Goal: Task Accomplishment & Management: Manage account settings

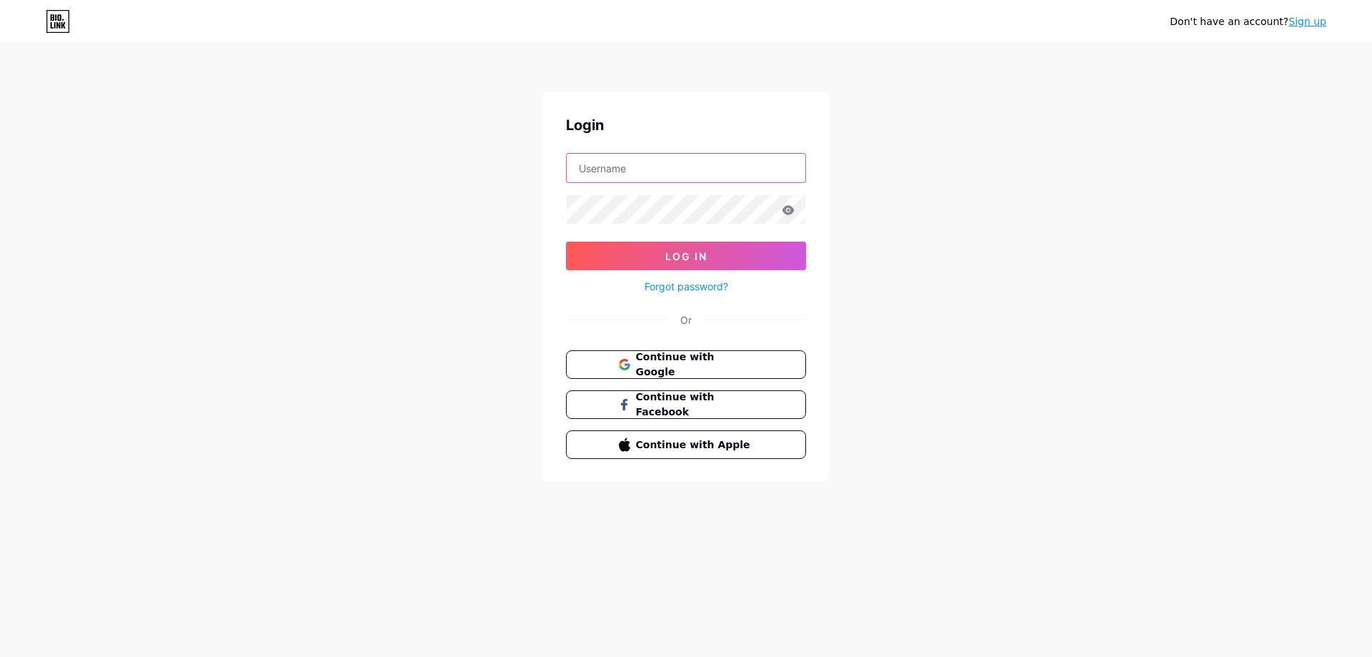
click at [689, 179] on input "text" at bounding box center [686, 168] width 239 height 29
type input "[EMAIL_ADDRESS][DOMAIN_NAME]"
click at [566, 241] on button "Log In" at bounding box center [686, 255] width 240 height 29
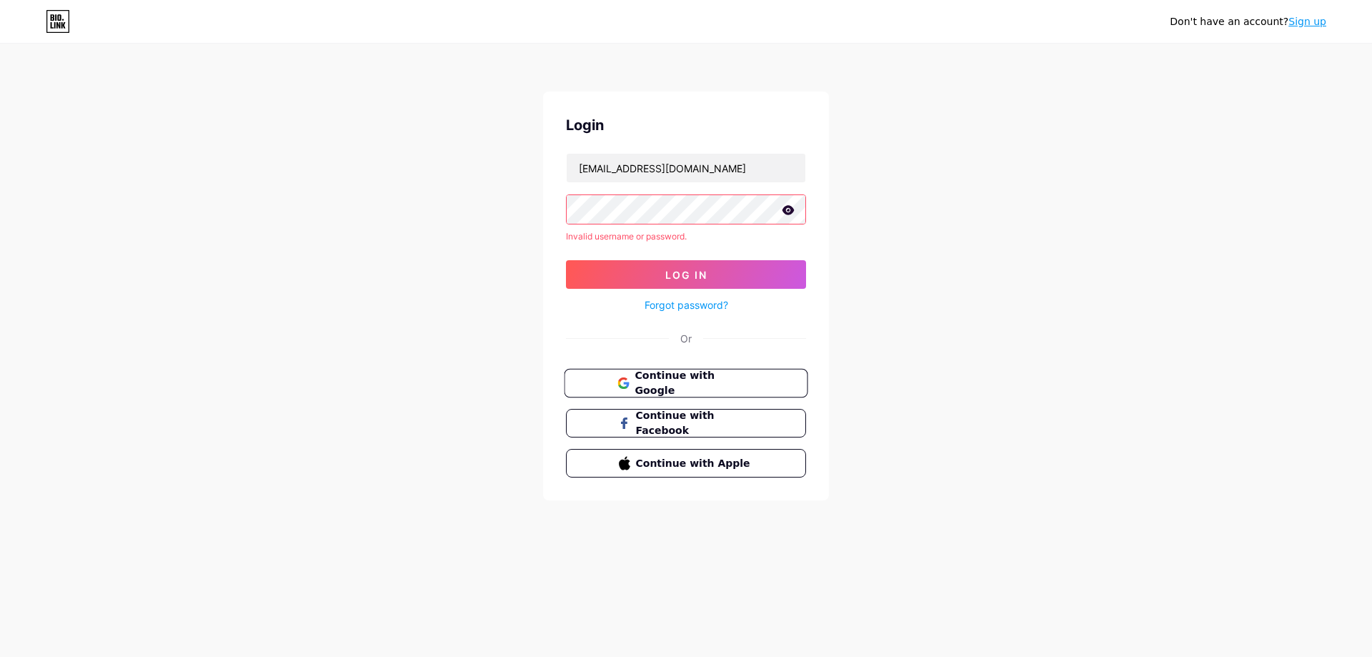
click at [692, 376] on span "Continue with Google" at bounding box center [693, 383] width 119 height 31
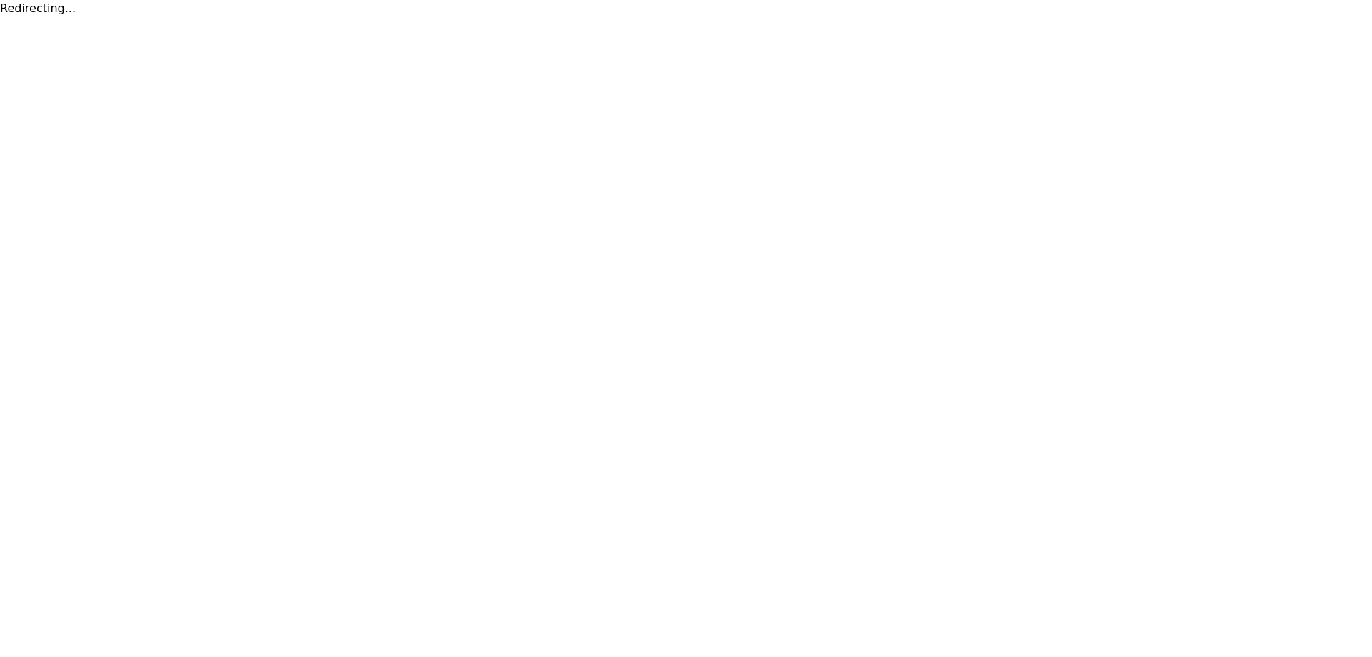
click at [29, 6] on div "Redirecting..." at bounding box center [686, 8] width 1372 height 17
click at [151, 17] on html "Redirecting..." at bounding box center [686, 8] width 1372 height 17
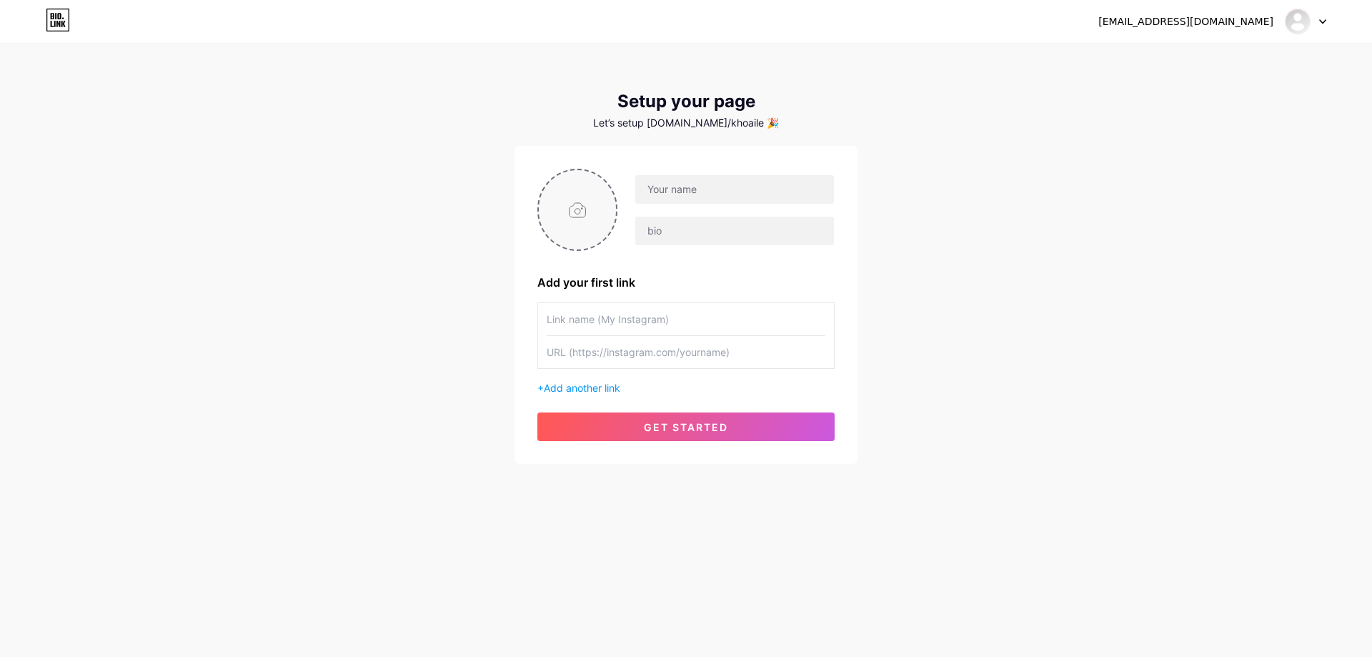
click at [607, 215] on input "file" at bounding box center [577, 209] width 77 height 79
click at [1310, 27] on div at bounding box center [1305, 22] width 41 height 26
click at [1314, 26] on div at bounding box center [1305, 22] width 41 height 26
click at [1309, 21] on img at bounding box center [1297, 21] width 23 height 23
click at [1324, 29] on div at bounding box center [1305, 22] width 41 height 26
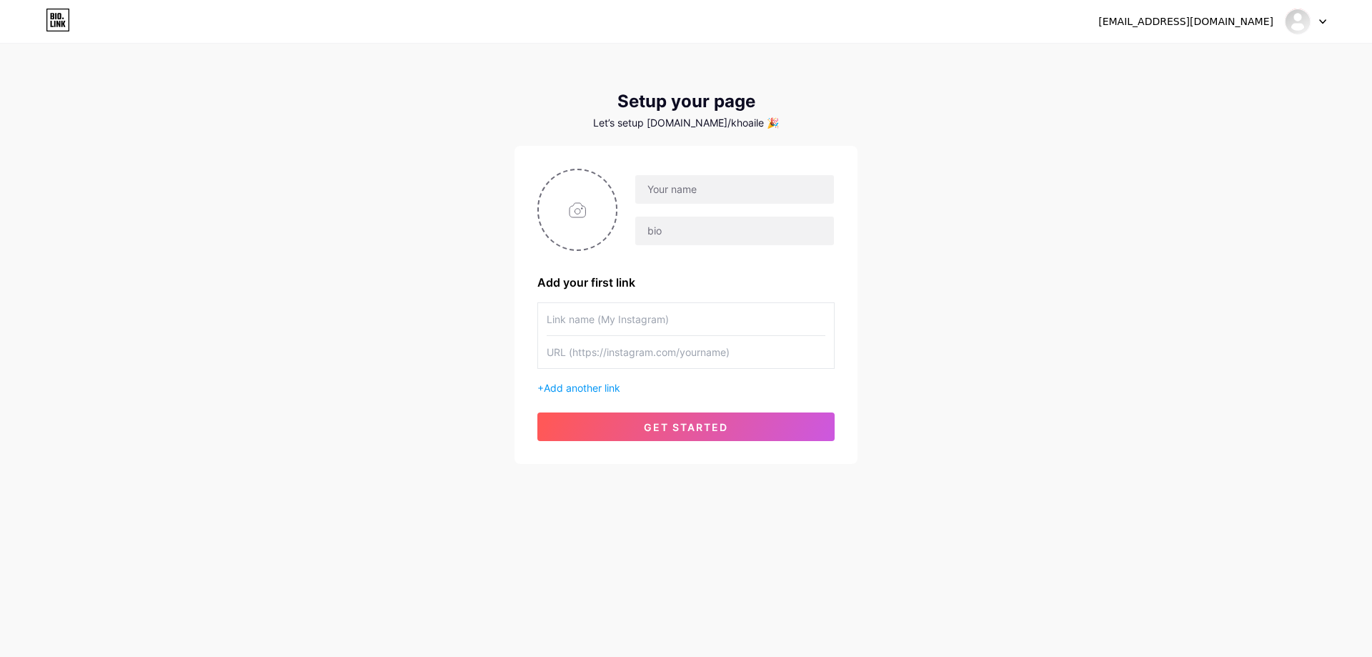
click at [1328, 22] on div "tonyle892018@gmail.com Dashboard Logout" at bounding box center [686, 22] width 1372 height 26
click at [1323, 21] on icon at bounding box center [1322, 21] width 7 height 5
click at [1137, 347] on div "tonyle892018@gmail.com Dashboard Logout Setup your page Let’s setup bio.link/kh…" at bounding box center [686, 254] width 1372 height 509
click at [595, 238] on input "file" at bounding box center [577, 209] width 77 height 79
click at [624, 284] on div "Add your first link" at bounding box center [685, 282] width 297 height 17
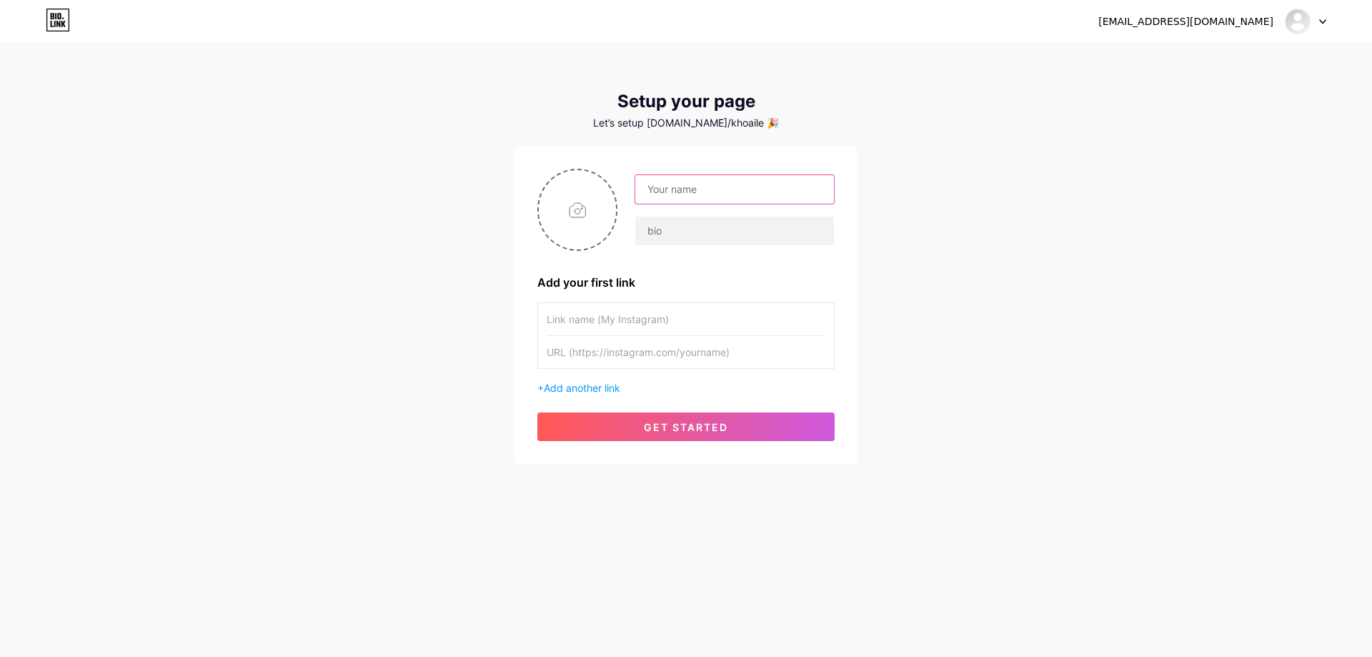
click at [682, 195] on input "text" at bounding box center [734, 189] width 199 height 29
type input "N"
type input "Bánh Trung Thu Huy Hoàng"
click at [752, 232] on input "text" at bounding box center [734, 230] width 199 height 29
type input "b"
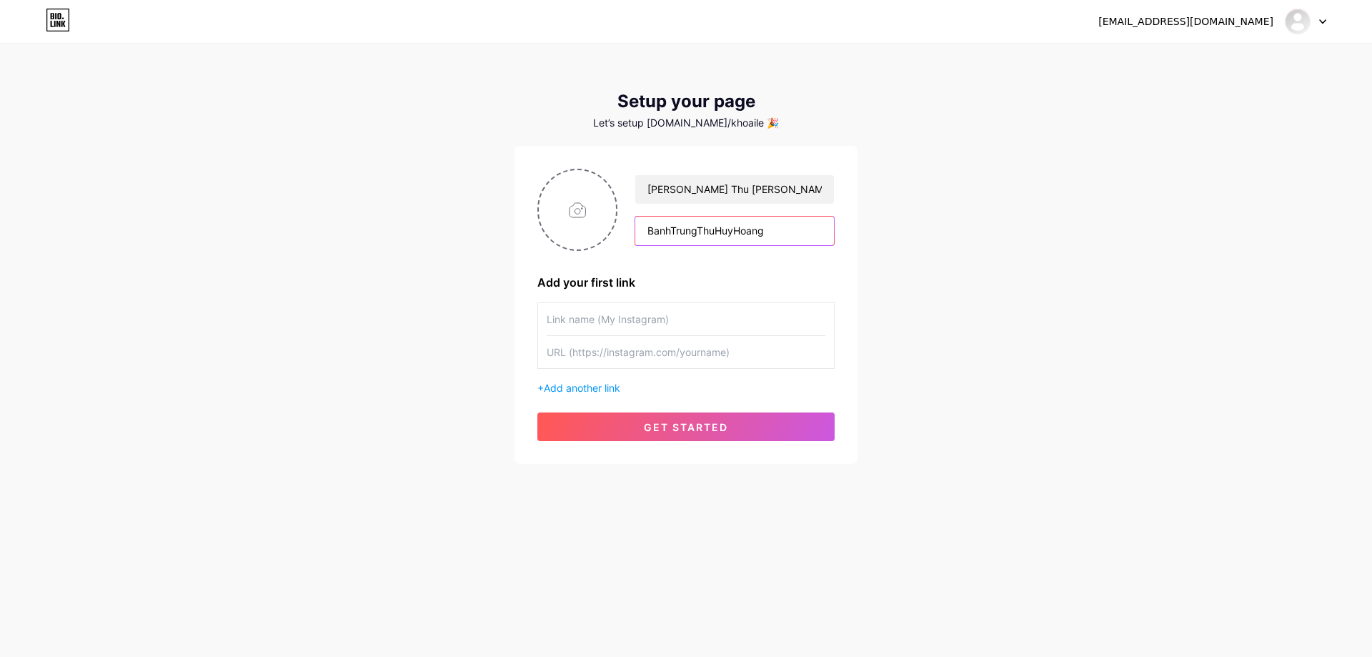
type input "BanhTrungThuHuyHoang"
click at [569, 225] on input "file" at bounding box center [577, 209] width 77 height 79
type input "C:\fakepath\z6919760160842_9f071c6d15d70157ef6b61dde09f28de.jpg"
click at [687, 307] on input "text" at bounding box center [686, 319] width 279 height 32
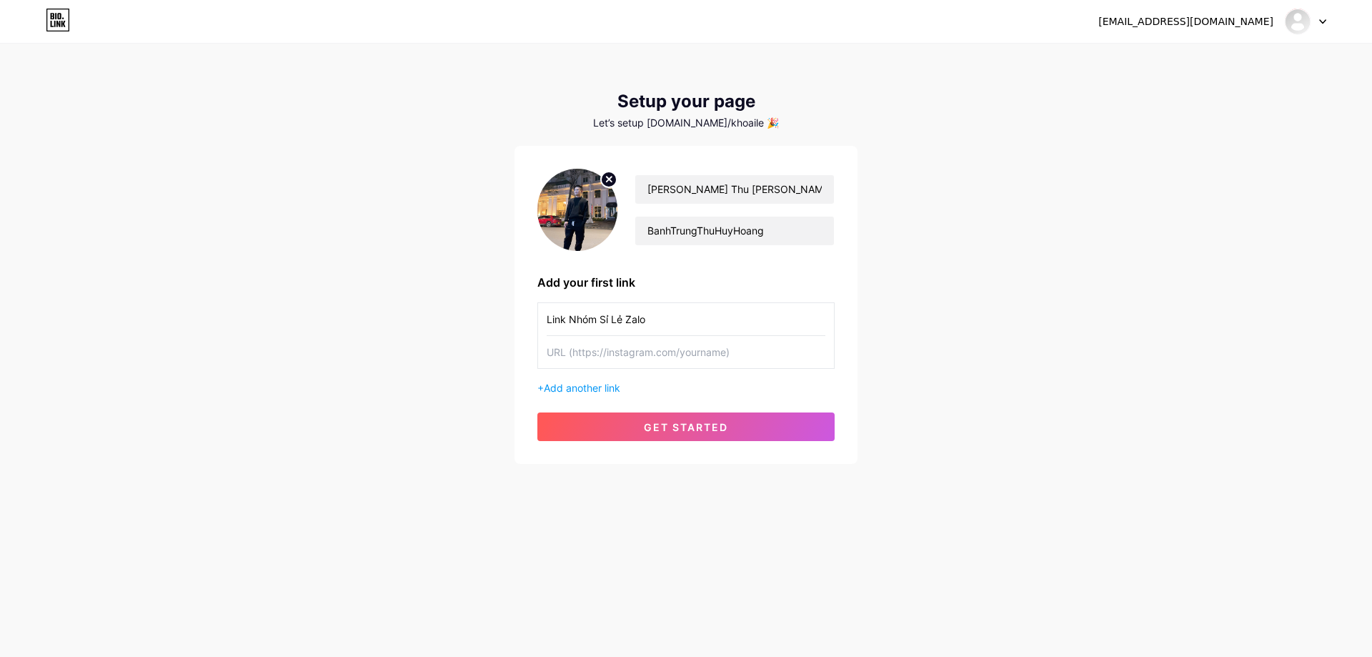
type input "Link Nhóm Sỉ Lẻ Zalo"
click at [689, 346] on input "text" at bounding box center [686, 352] width 279 height 32
paste input "https://zalo.me/g/udfdcz857"
type input "https://zalo.me/g/udfdcz857"
click at [598, 386] on span "Add another link" at bounding box center [582, 388] width 76 height 12
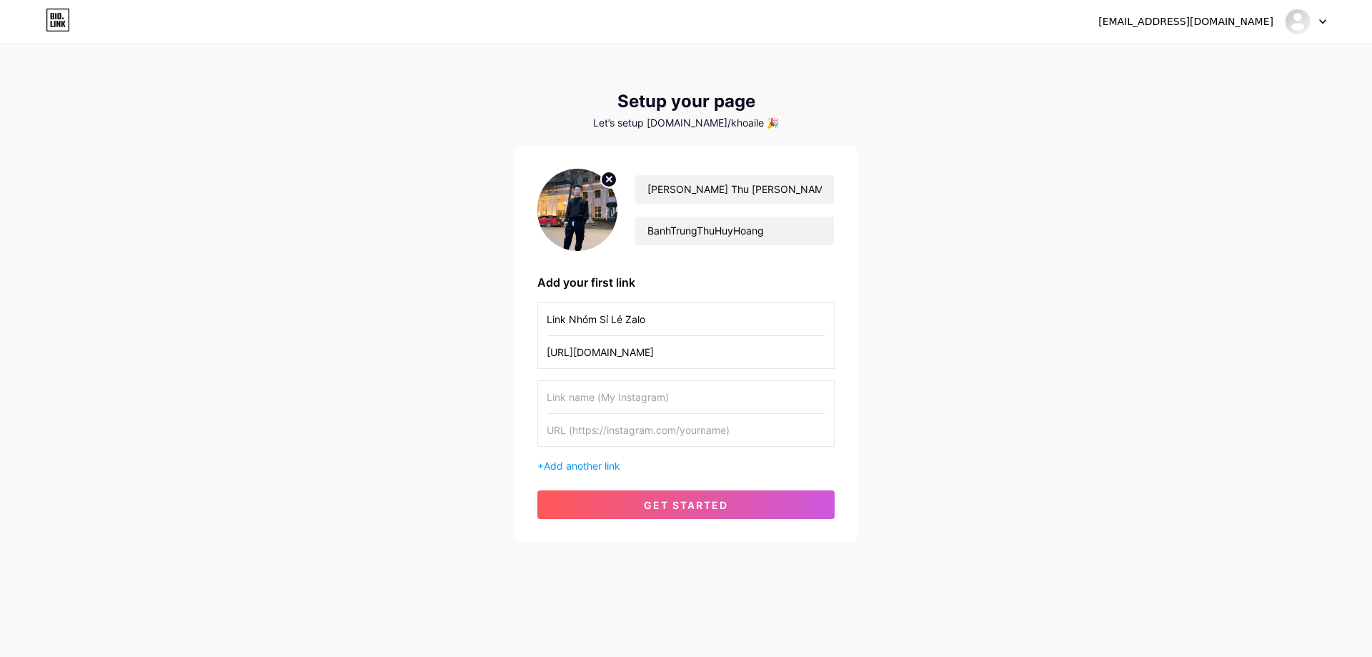
click at [653, 394] on input "text" at bounding box center [686, 397] width 279 height 32
click at [668, 402] on input "text" at bounding box center [686, 397] width 279 height 32
type input "Link FanPage Facebook"
click at [704, 424] on input "text" at bounding box center [686, 430] width 279 height 32
paste input "https://www.facebook.com/profile.php?id=61579353410212"
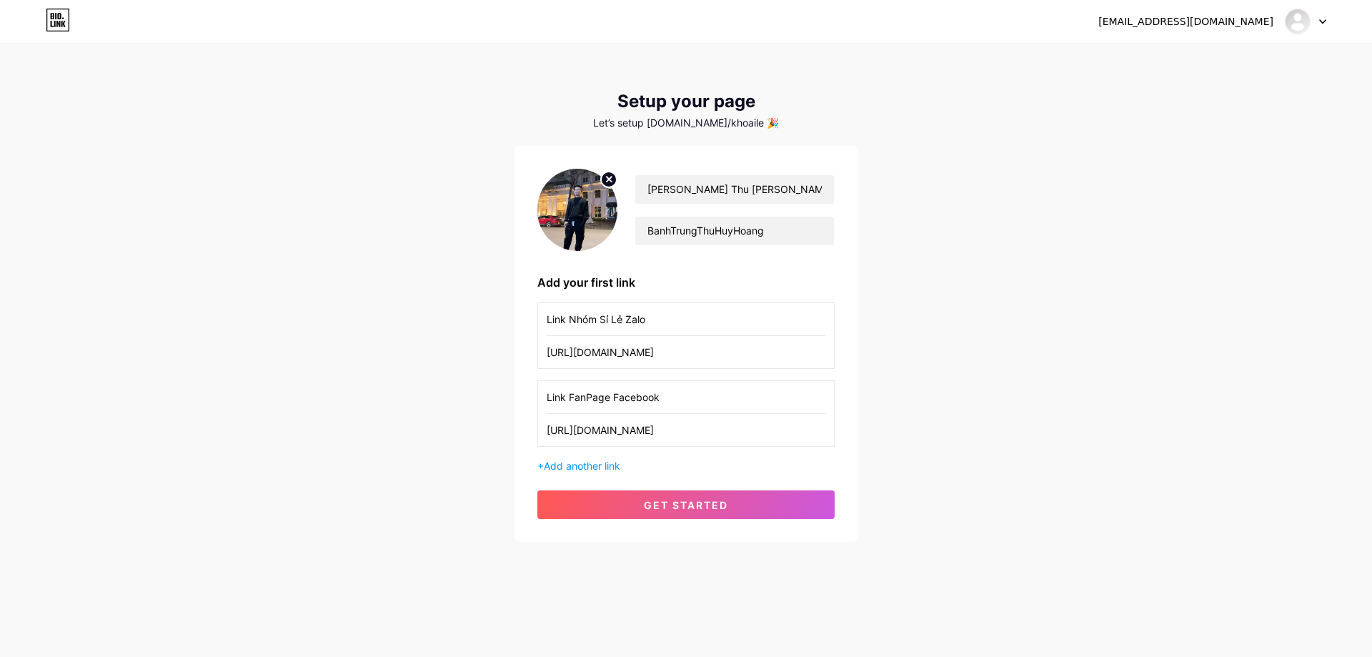
scroll to position [0, 5]
type input "https://www.facebook.com/profile.php?id=61579353410212"
click at [604, 465] on span "Add another link" at bounding box center [582, 465] width 76 height 12
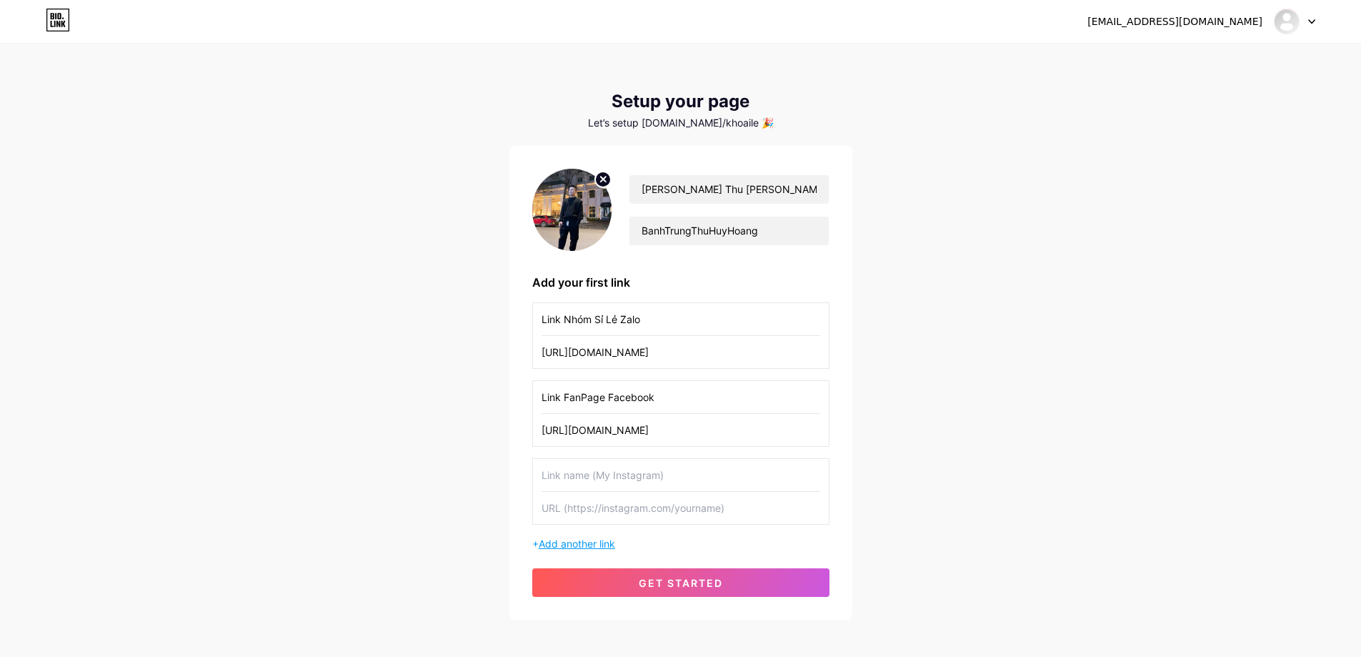
click at [604, 465] on input "text" at bounding box center [681, 475] width 279 height 32
type input "Link Facebook Cá Nhân"
click at [619, 506] on input "text" at bounding box center [681, 508] width 279 height 32
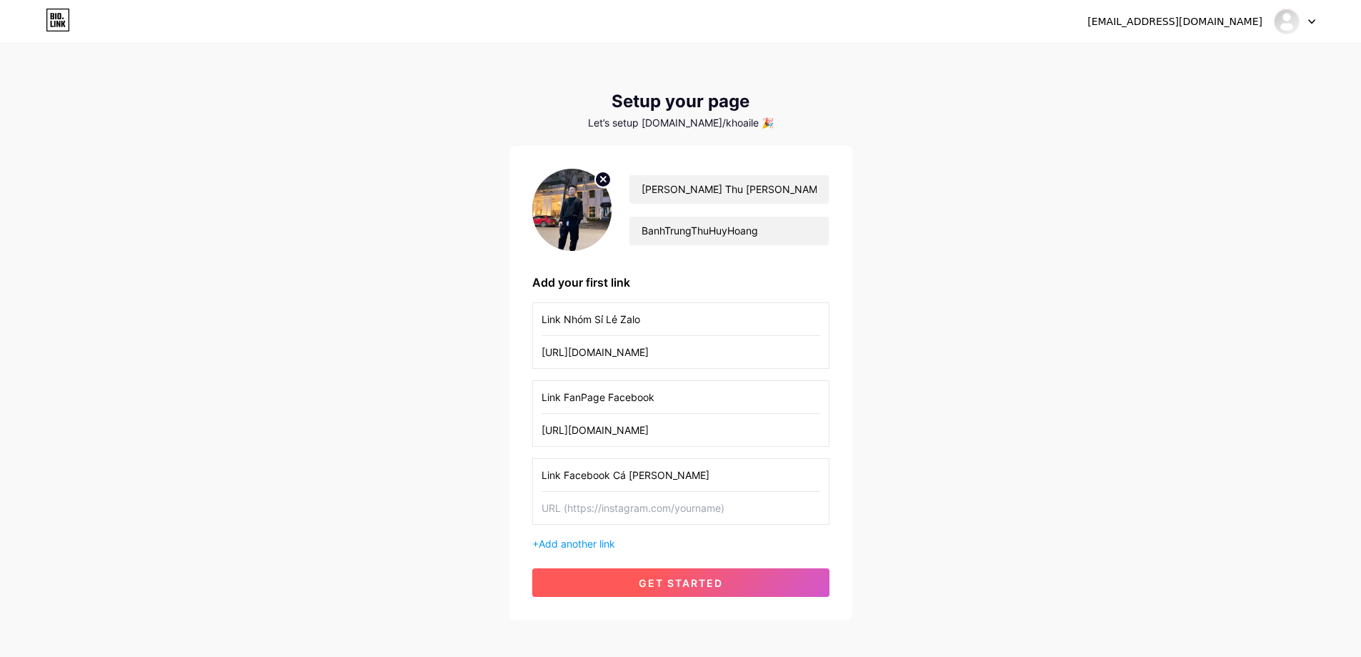
paste input "https://www.facebook.com/khoai.le.869404/"
type input "https://www.facebook.com/khoai.le.869404/"
click at [642, 577] on span "get started" at bounding box center [681, 583] width 84 height 12
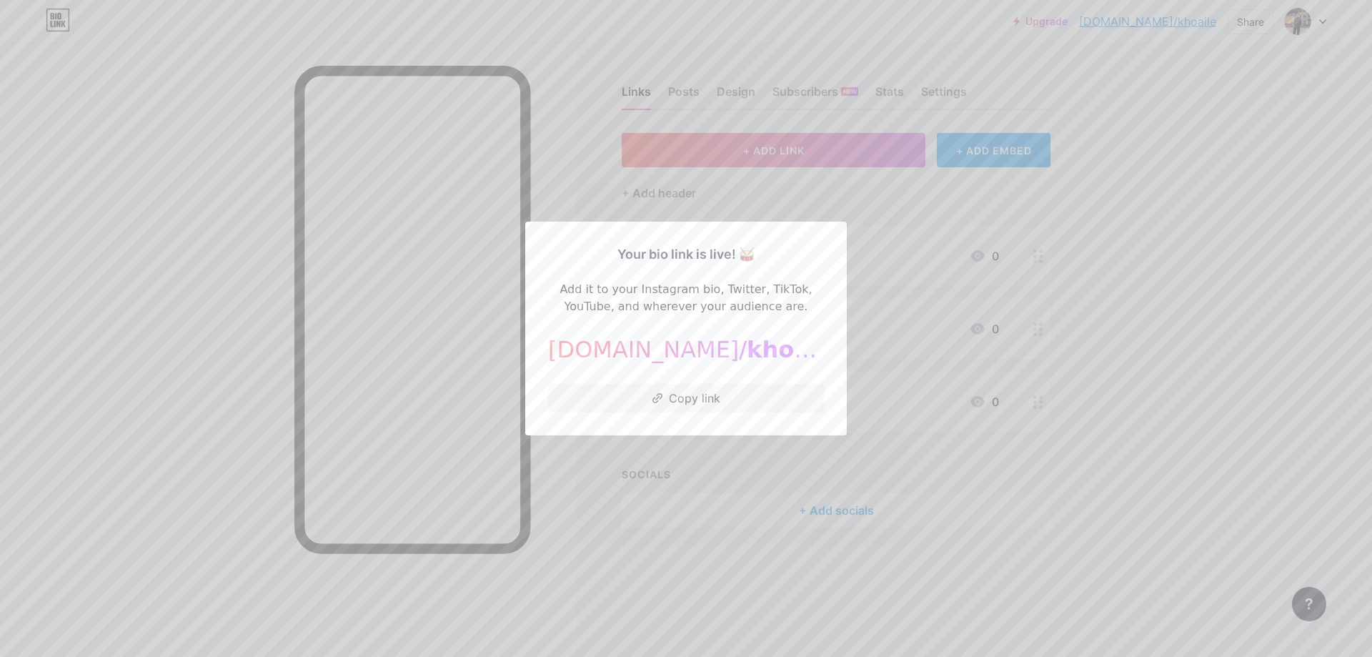
click at [1257, 487] on div at bounding box center [686, 328] width 1372 height 657
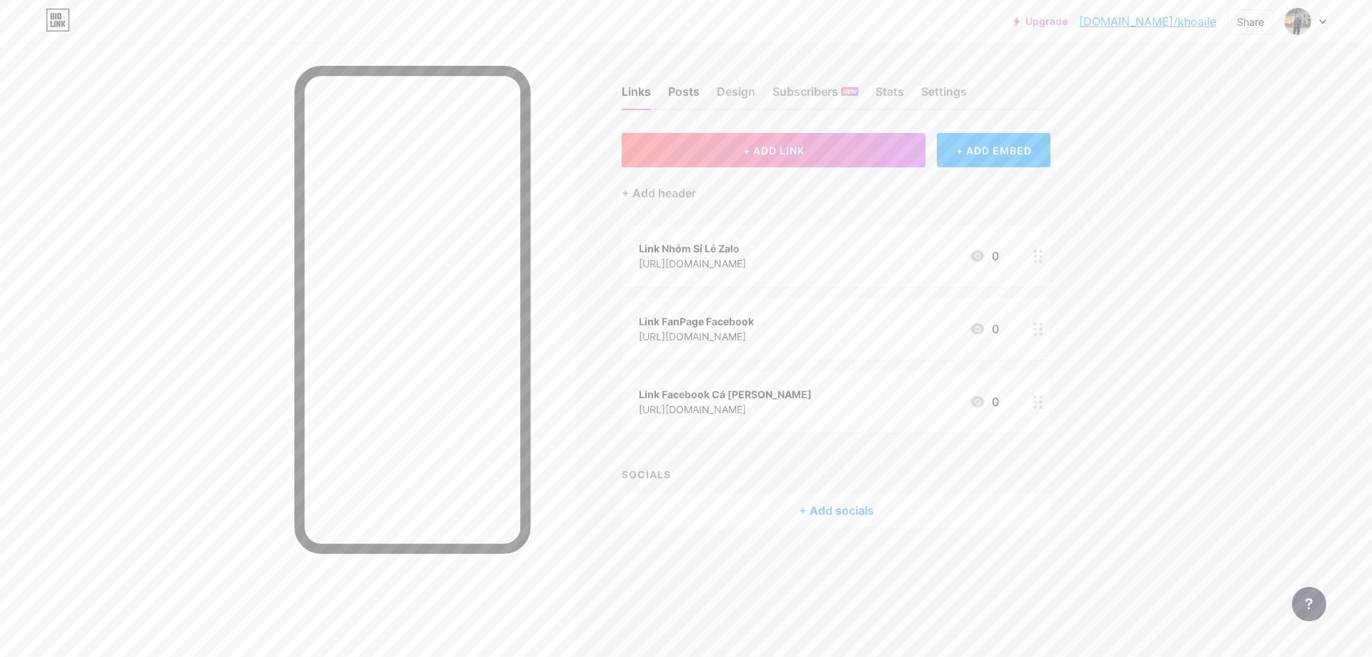
click at [672, 86] on div "Posts" at bounding box center [683, 96] width 31 height 26
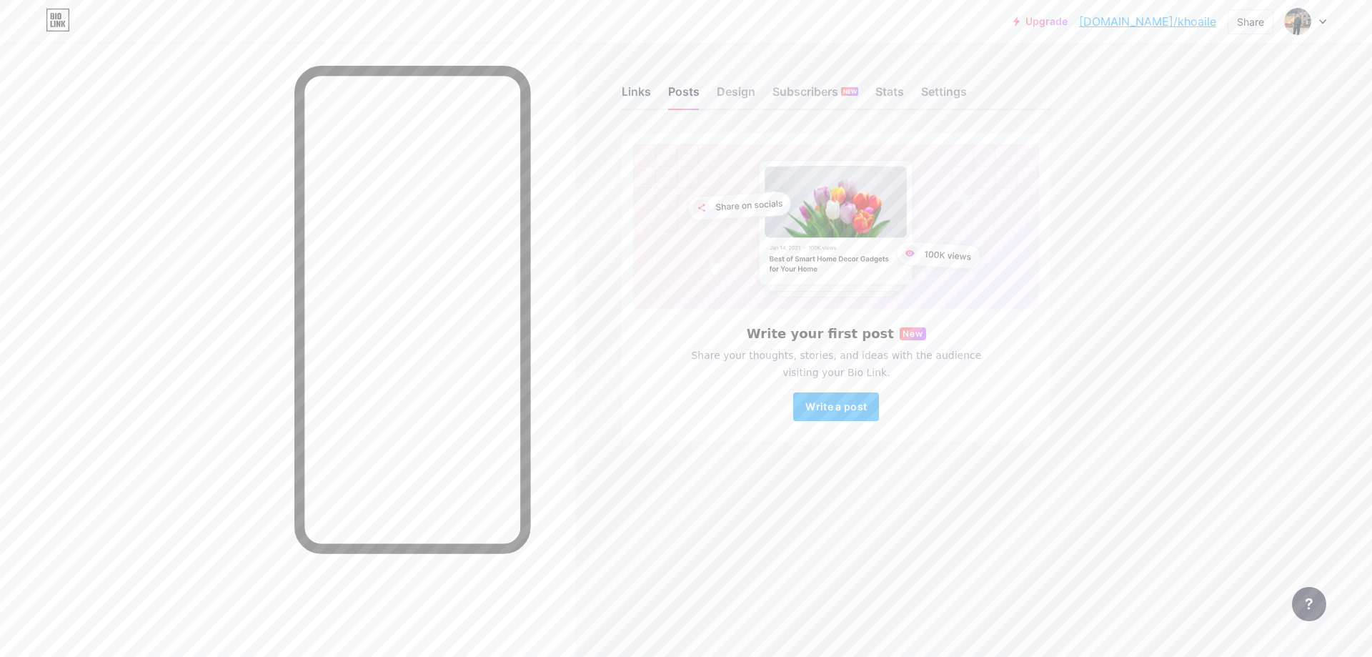
click at [632, 89] on div "Links" at bounding box center [636, 96] width 29 height 26
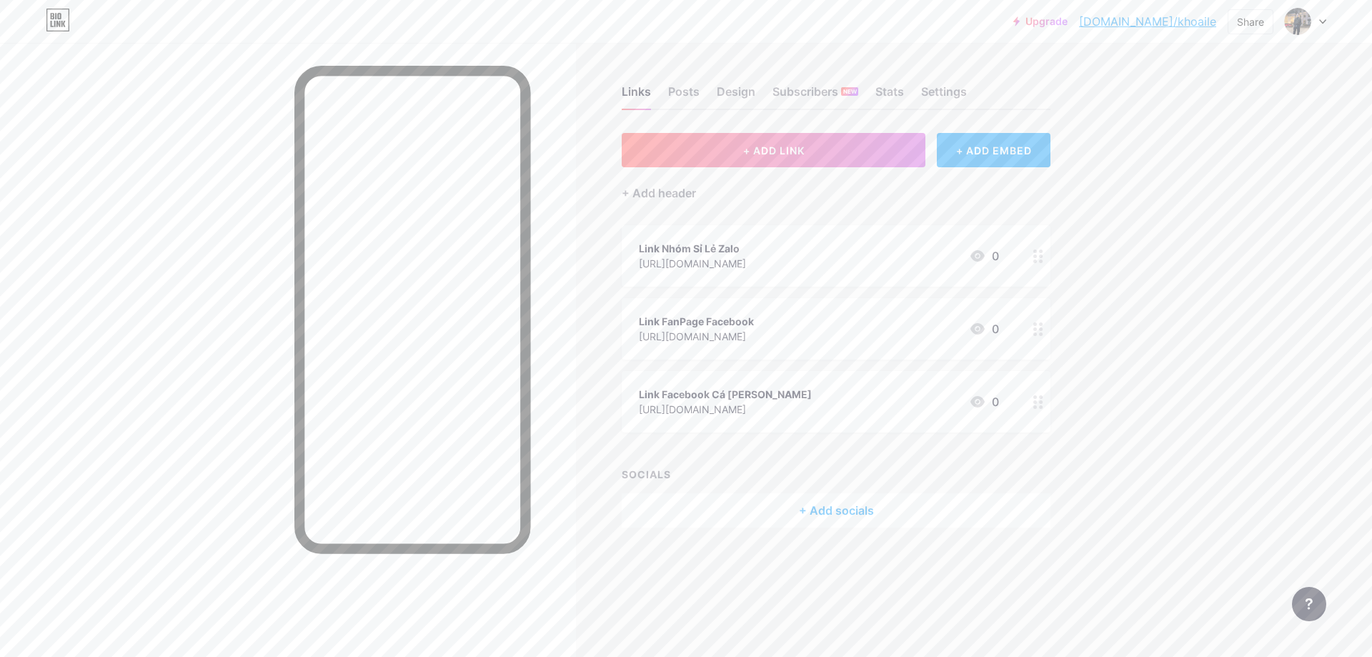
click at [1195, 23] on link "bio.link/khoaile" at bounding box center [1147, 21] width 137 height 17
drag, startPoint x: 1134, startPoint y: 23, endPoint x: 1220, endPoint y: 24, distance: 85.7
click at [1220, 24] on div "Upgrade bio.link/khoail... bio.link/khoaile Share Switch accounts Bánh Trung Th…" at bounding box center [1169, 22] width 313 height 26
copy link "bio.link/khoaile"
click at [931, 84] on div "Settings" at bounding box center [944, 96] width 46 height 26
